Goal: Transaction & Acquisition: Download file/media

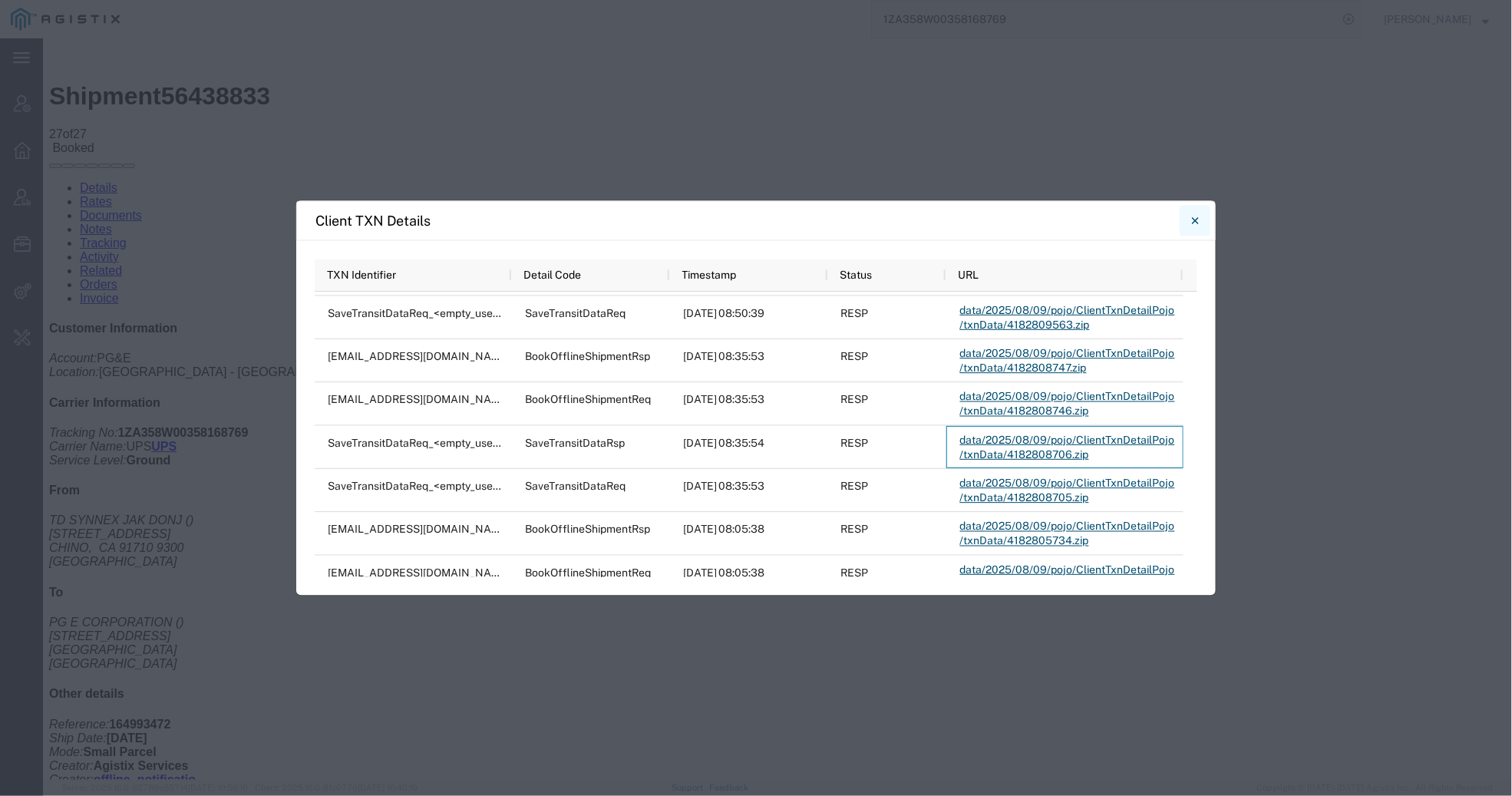
click at [1195, 211] on icon "Close" at bounding box center [1195, 220] width 7 height 19
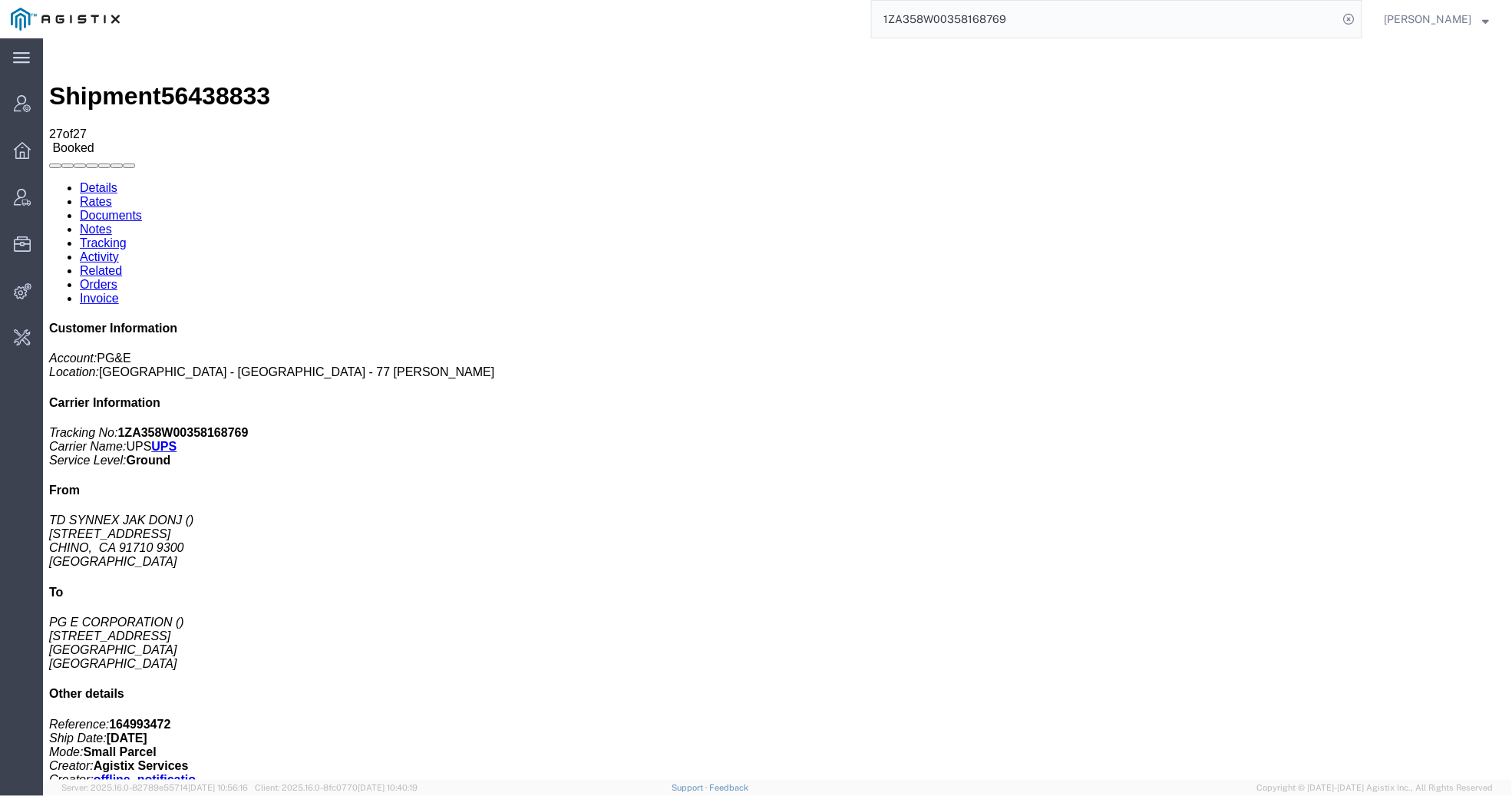
click at [979, 14] on input "1ZA358W00358168769" at bounding box center [1105, 19] width 467 height 37
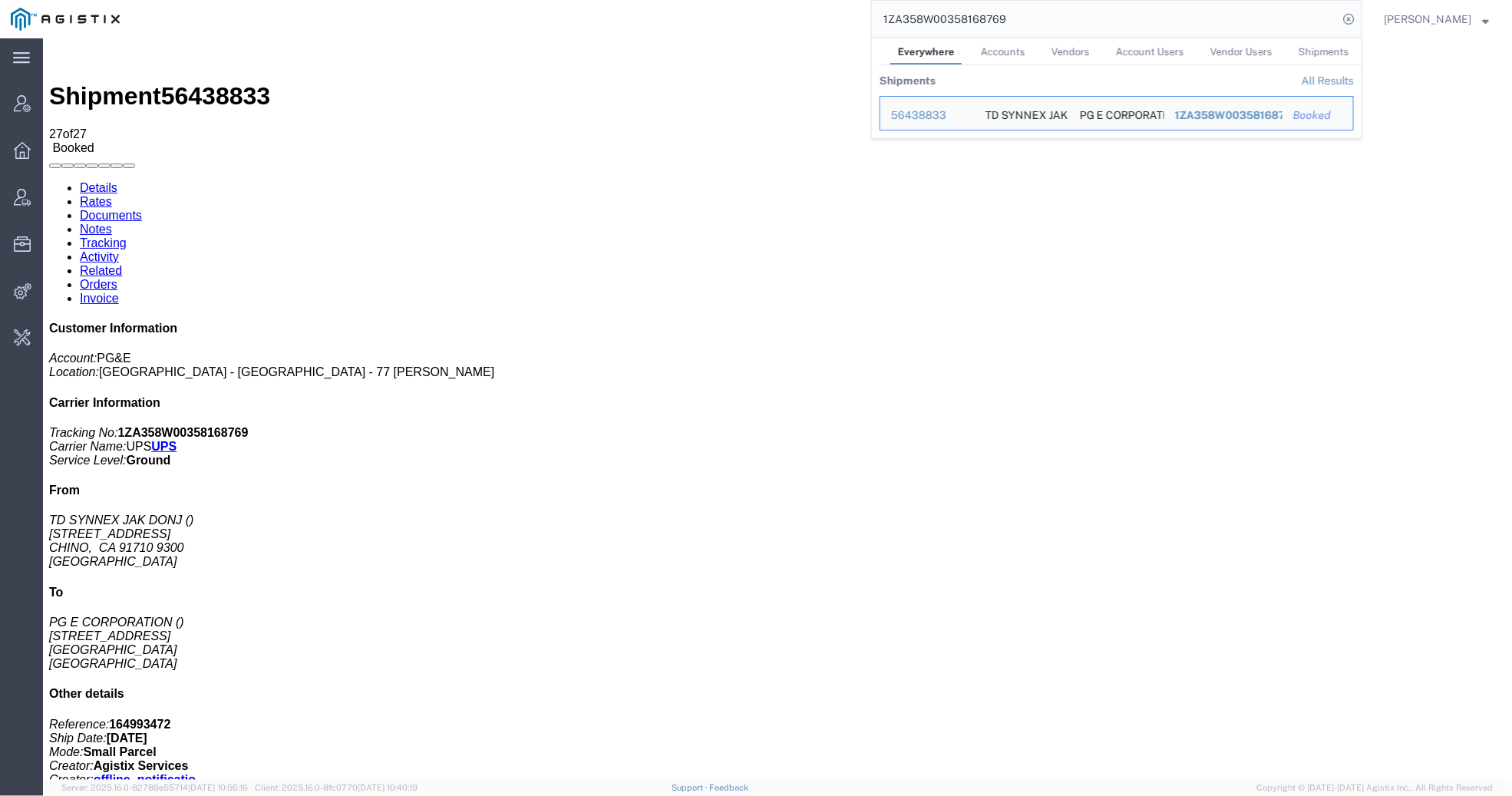
click at [979, 14] on input "1ZA358W00358168769" at bounding box center [1105, 19] width 467 height 37
click at [1036, 18] on input "1ZA358W00358168769" at bounding box center [1105, 19] width 467 height 37
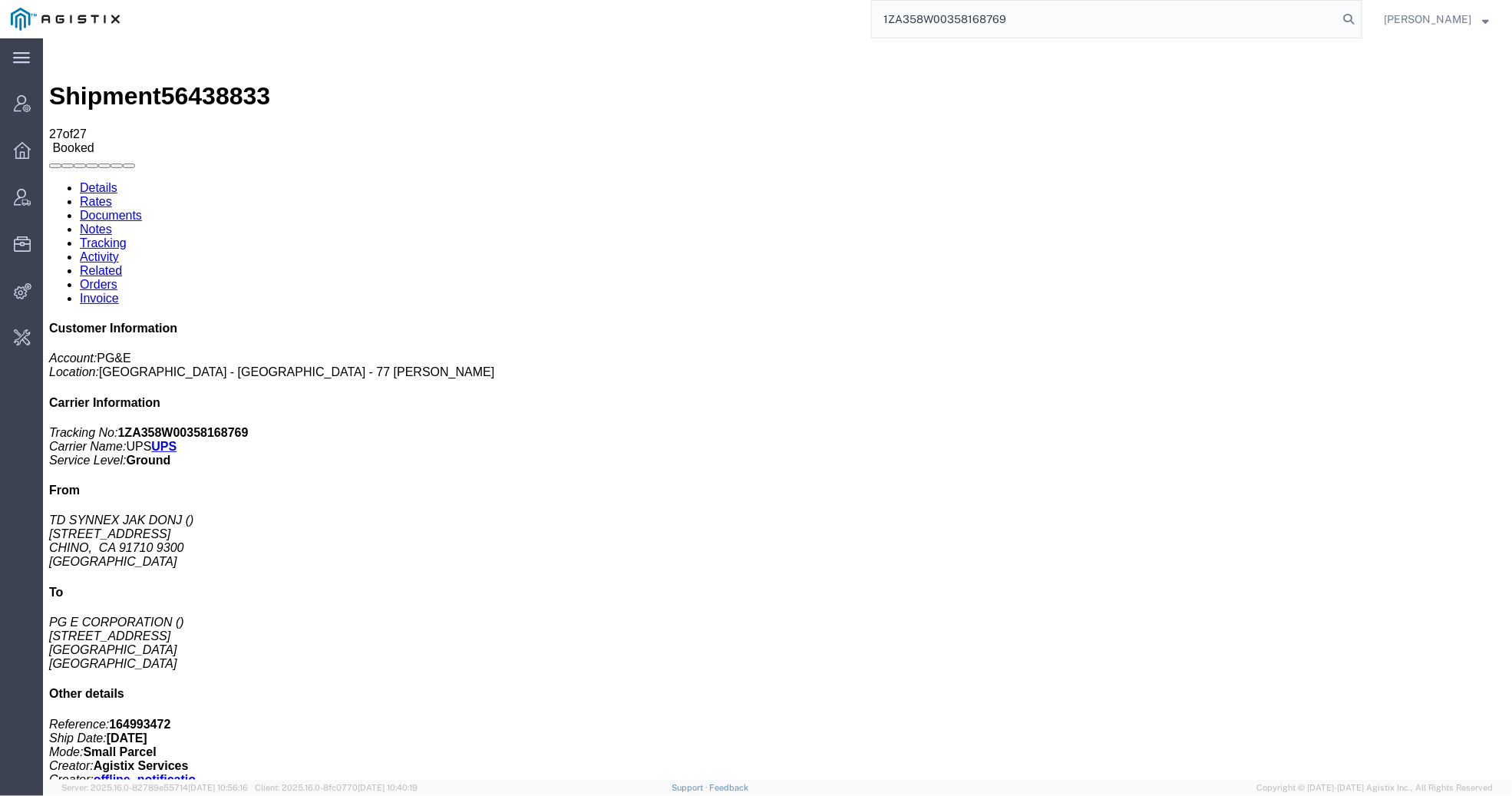
paste input "56445004"
click at [979, 19] on input "1ZA358W00358168769 56445004" at bounding box center [1105, 19] width 467 height 37
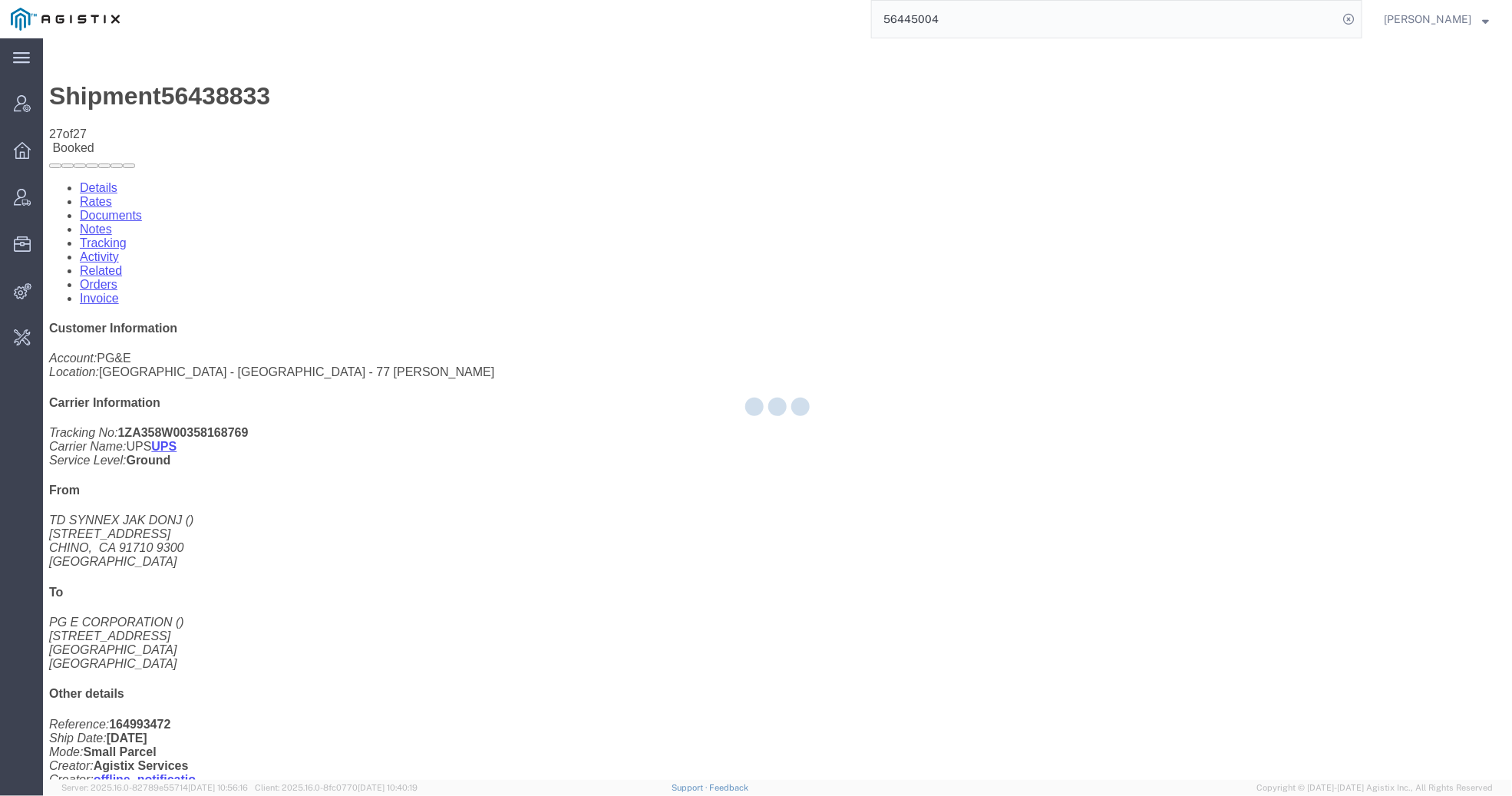
click at [994, 24] on input "56445004" at bounding box center [1105, 19] width 467 height 37
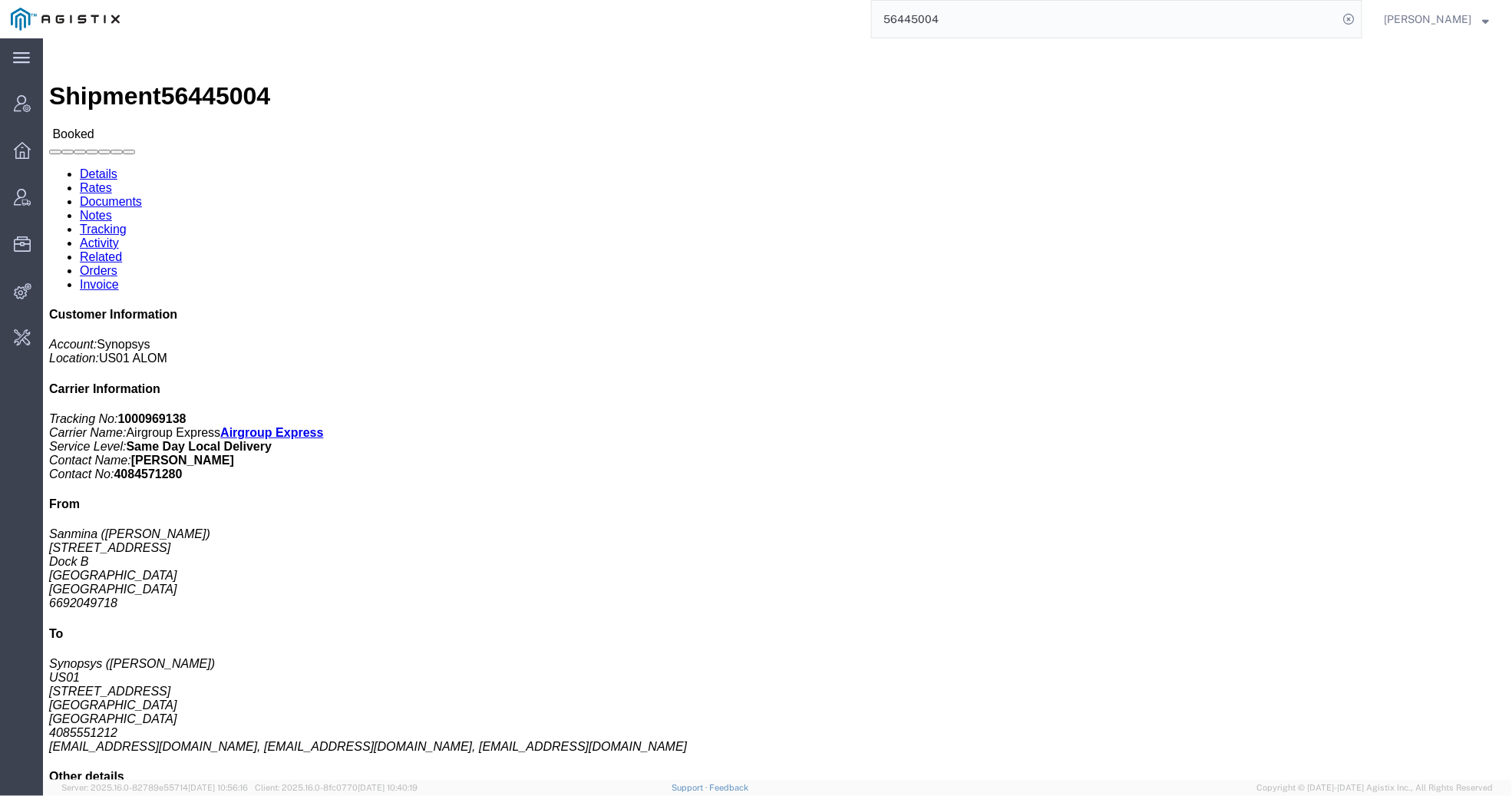
scroll to position [403, 0]
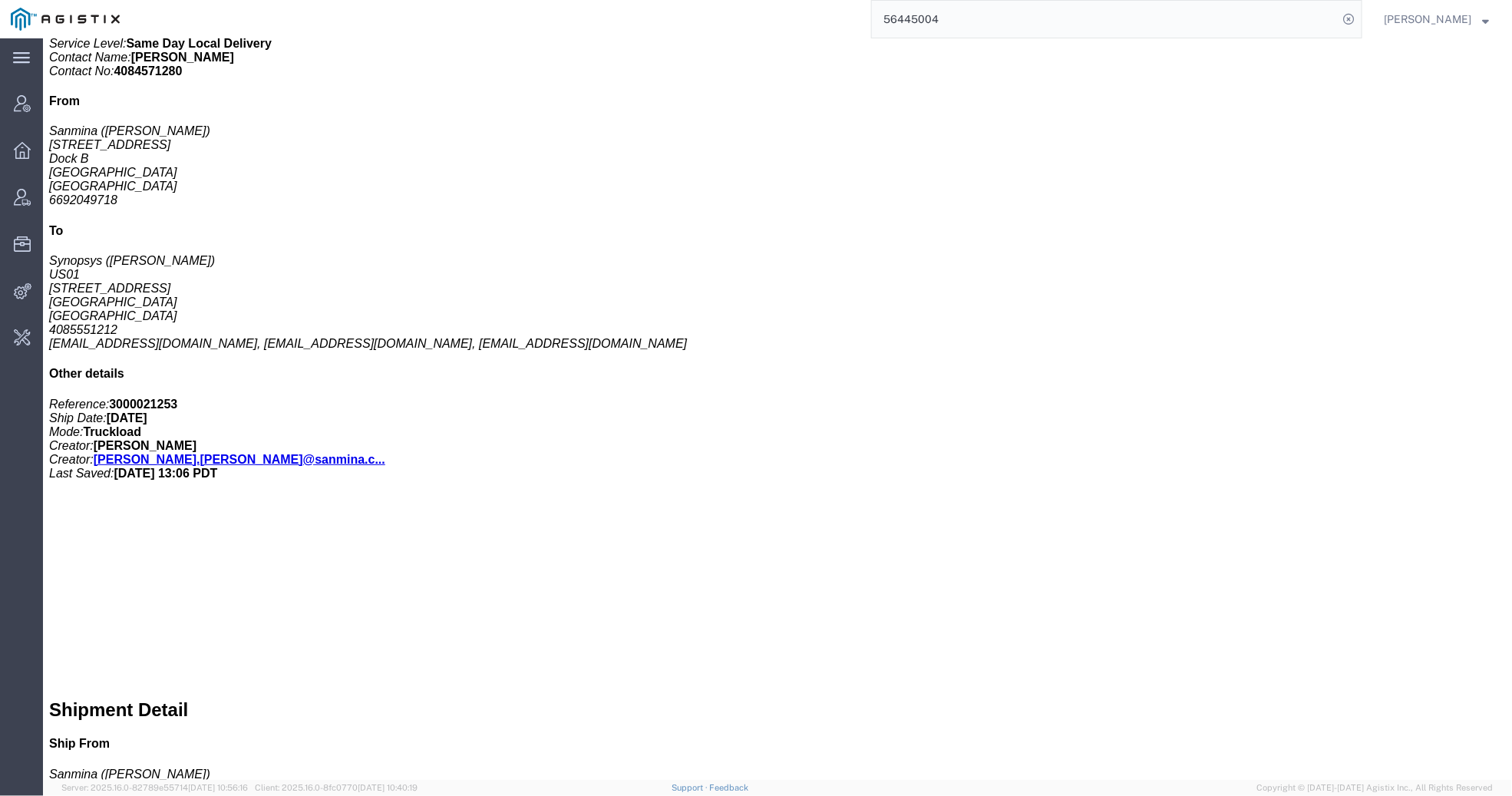
drag, startPoint x: 401, startPoint y: 499, endPoint x: 305, endPoint y: 504, distance: 96.1
click b "[EMAIL_ADDRESS][DOMAIN_NAME], [EMAIL_ADDRESS][DOMAIN_NAME], [EMAIL_ADDRESS][DOM…"
copy b "[EMAIL_ADDRESS][DOMAIN_NAME]"
click at [897, 23] on input "56445004" at bounding box center [1105, 19] width 467 height 37
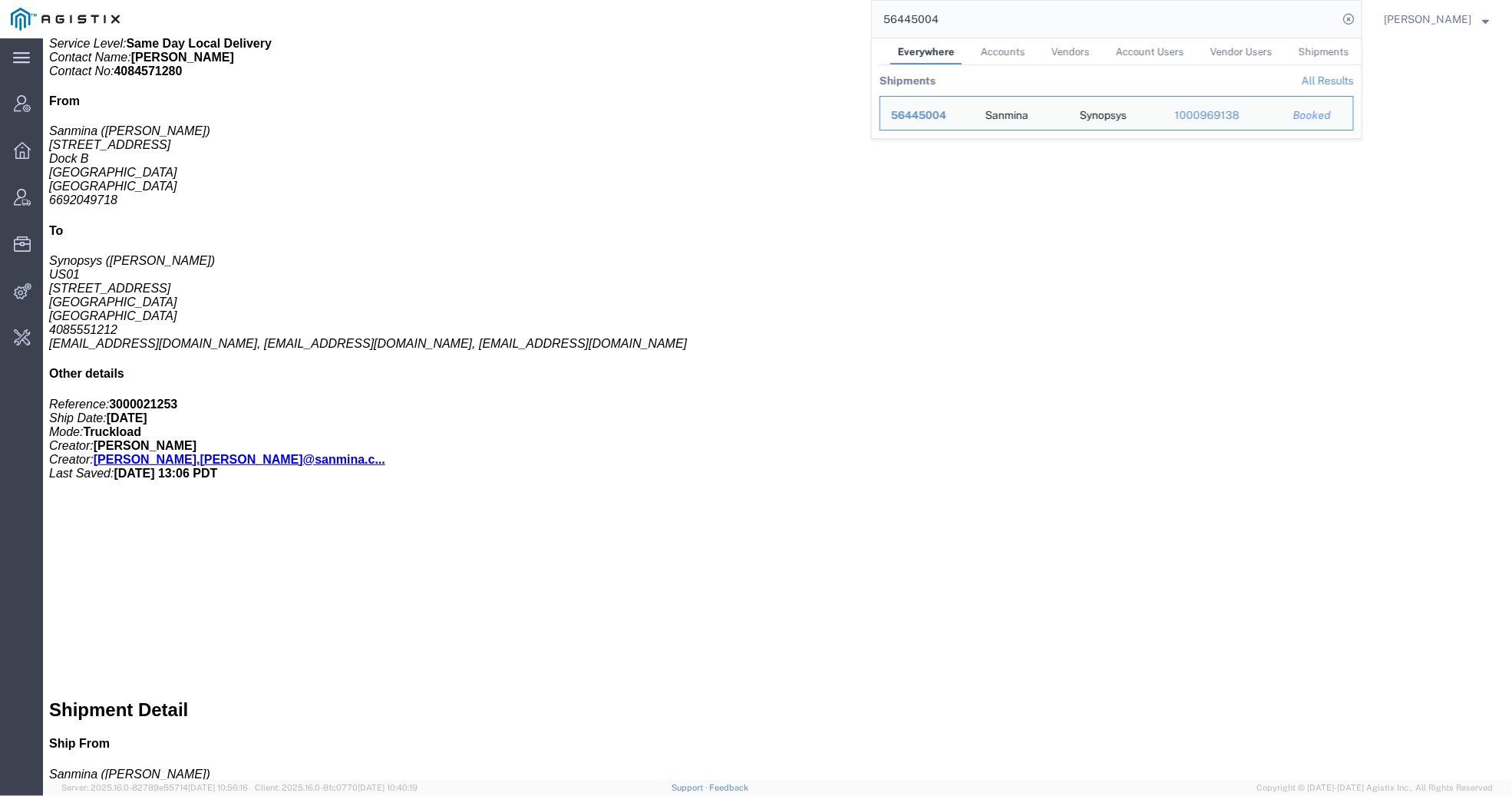
click at [897, 23] on input "56445004" at bounding box center [1105, 19] width 467 height 37
paste input "[EMAIL_ADDRESS][DOMAIN_NAME]"
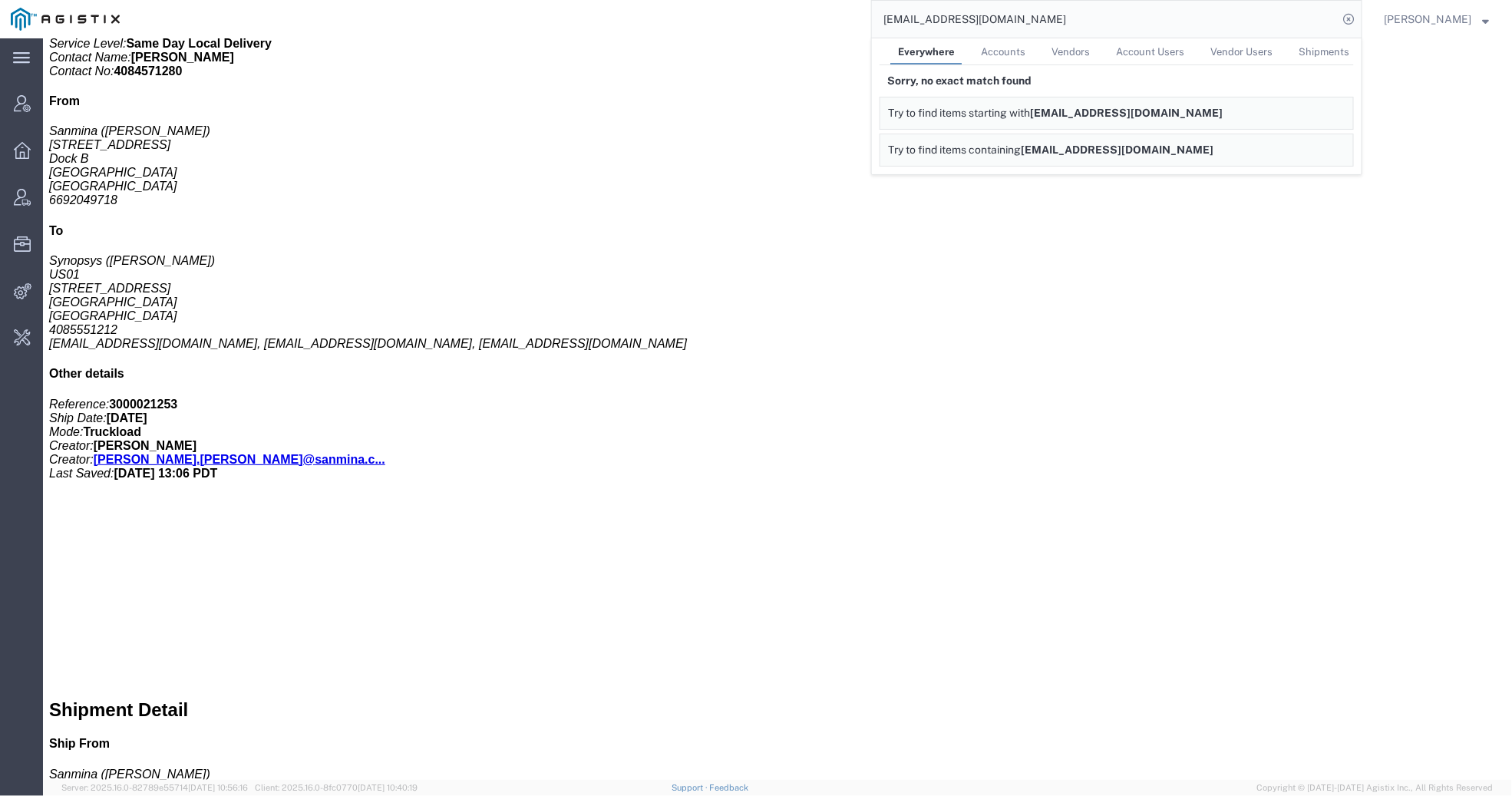
drag, startPoint x: 988, startPoint y: 15, endPoint x: 825, endPoint y: -24, distance: 167.6
click at [825, 0] on html "main_menu Created with Sketch. Collapse Menu Account Manager Overview Vendor Ma…" at bounding box center [756, 398] width 1512 height 796
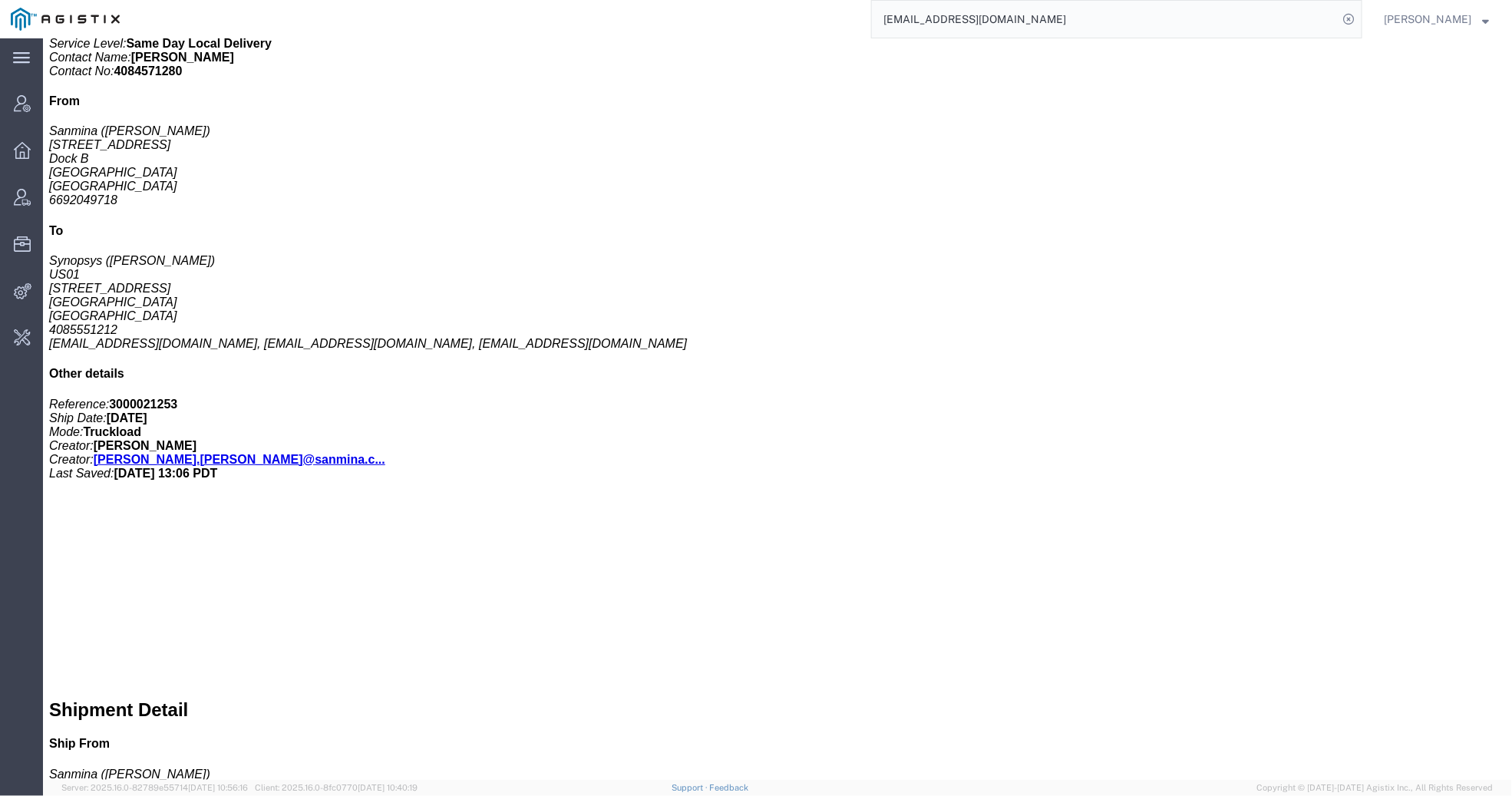
paste input "1ZW088X30390427056"
type input "1ZW088X30390427056"
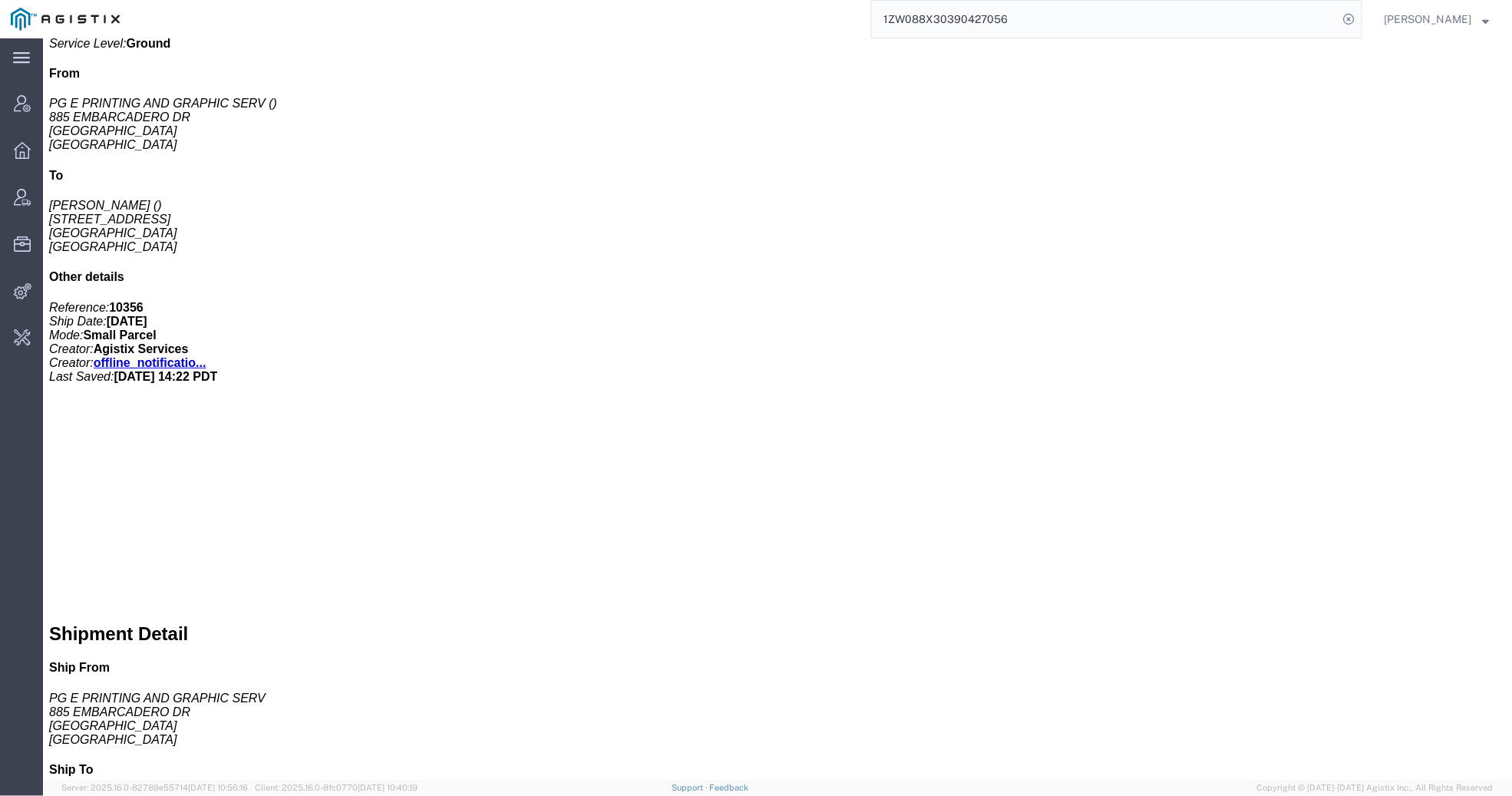
scroll to position [80, 0]
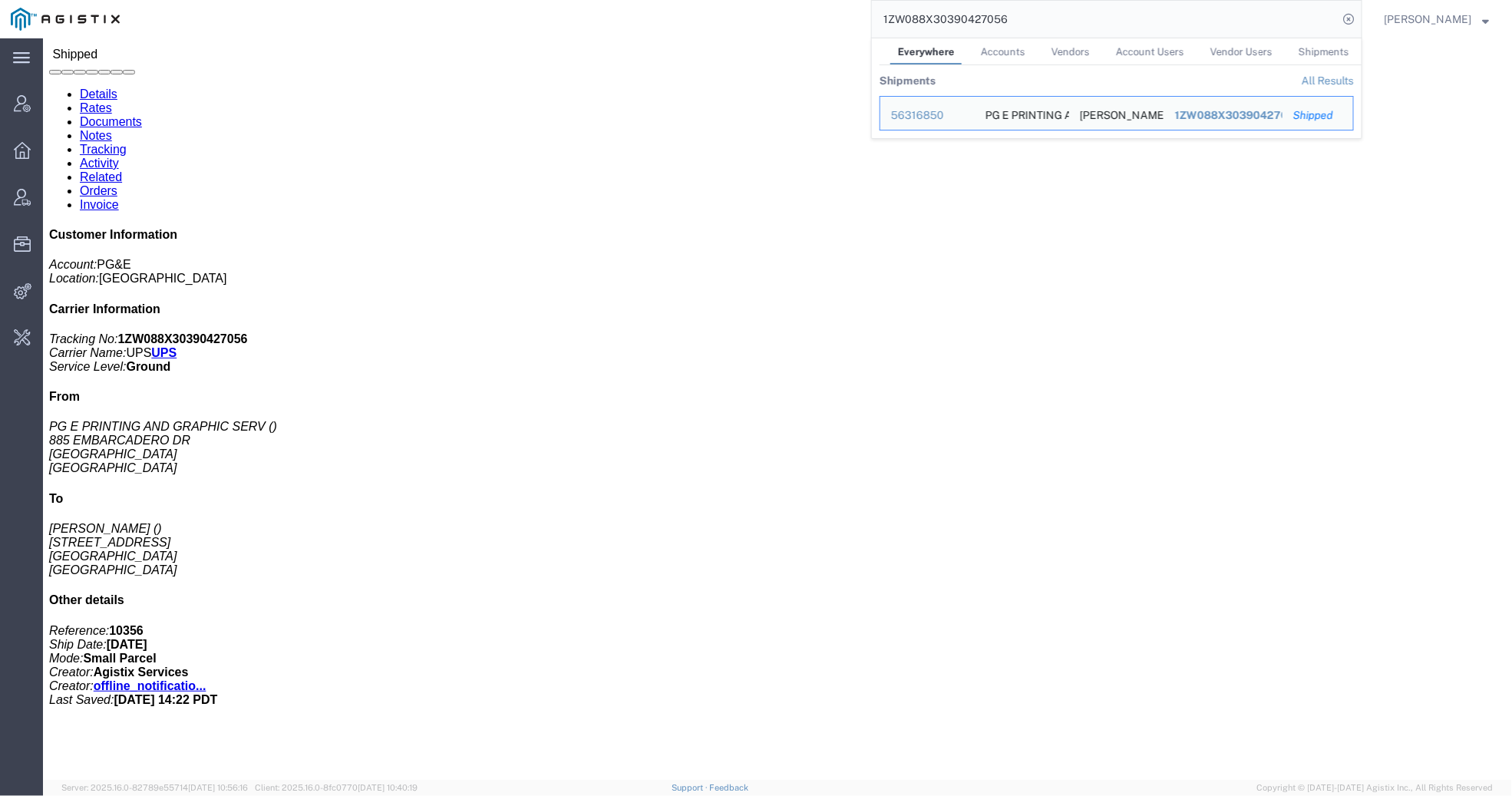
click link "Activity"
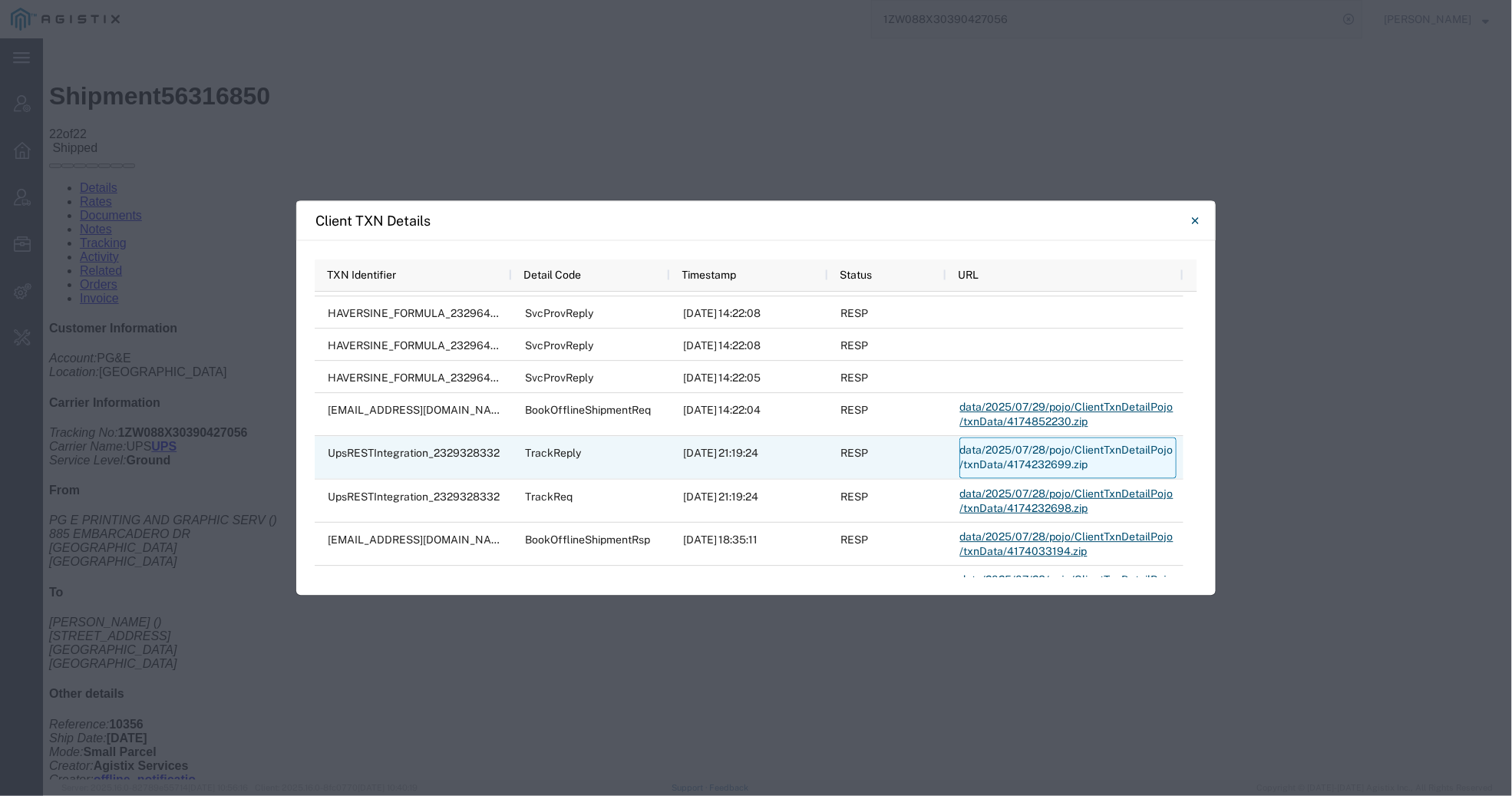
click at [989, 459] on link "data/2025/07/28/pojo/ClientTxnDetailPojo/txnData/4174232699.zip" at bounding box center [1068, 457] width 217 height 41
